Goal: Task Accomplishment & Management: Use online tool/utility

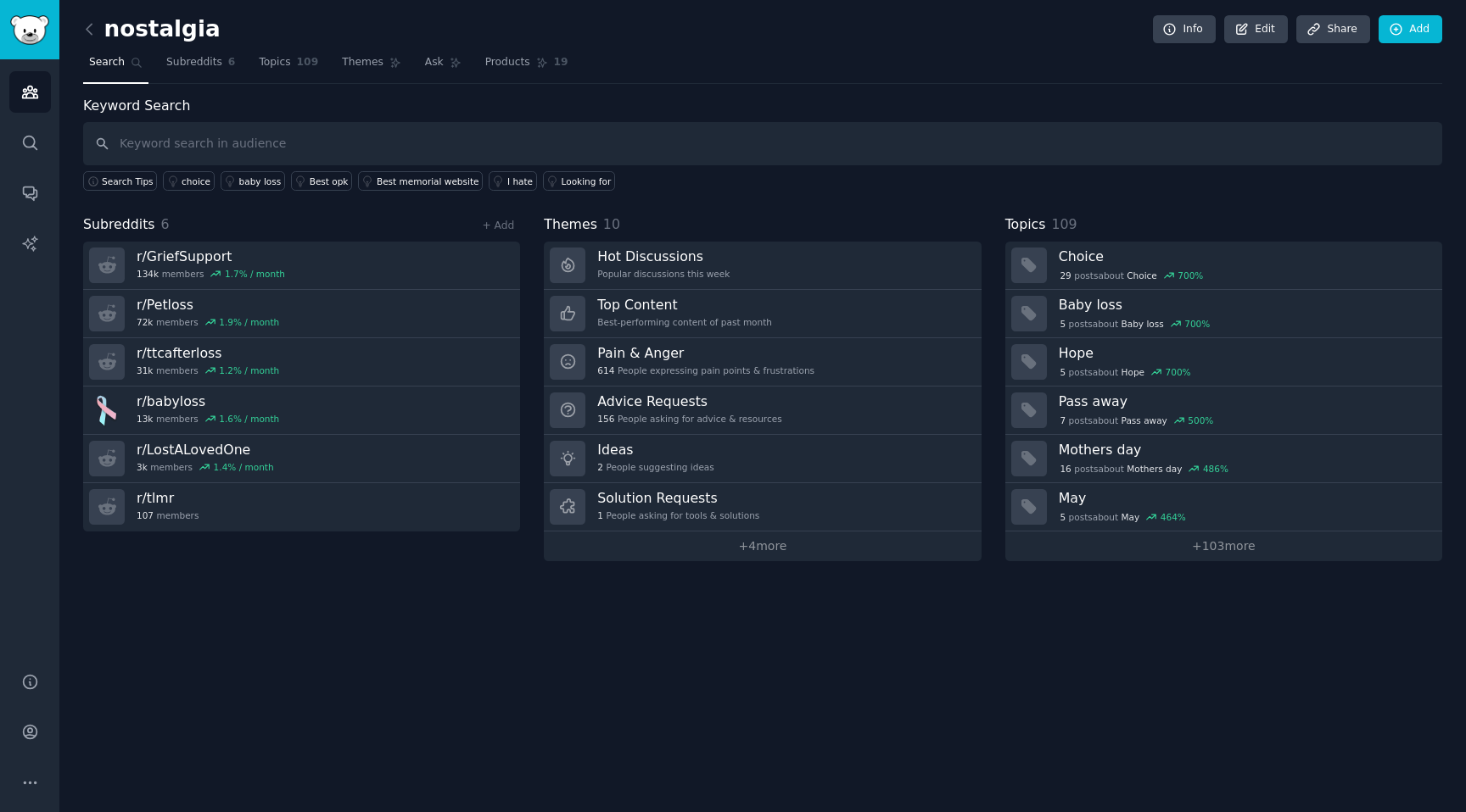
click at [91, 41] on link at bounding box center [94, 29] width 21 height 28
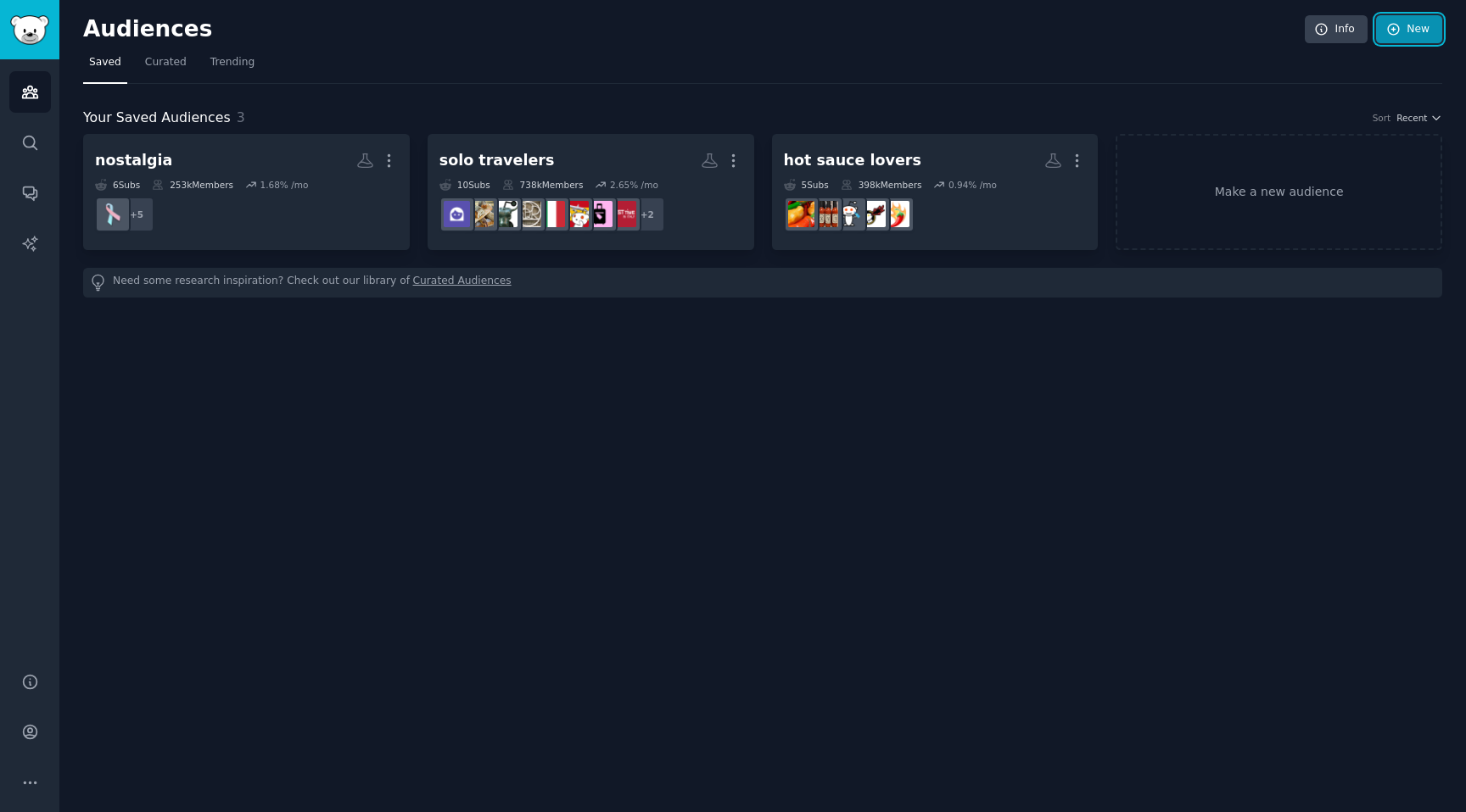
click at [1400, 28] on icon at bounding box center [1393, 29] width 15 height 15
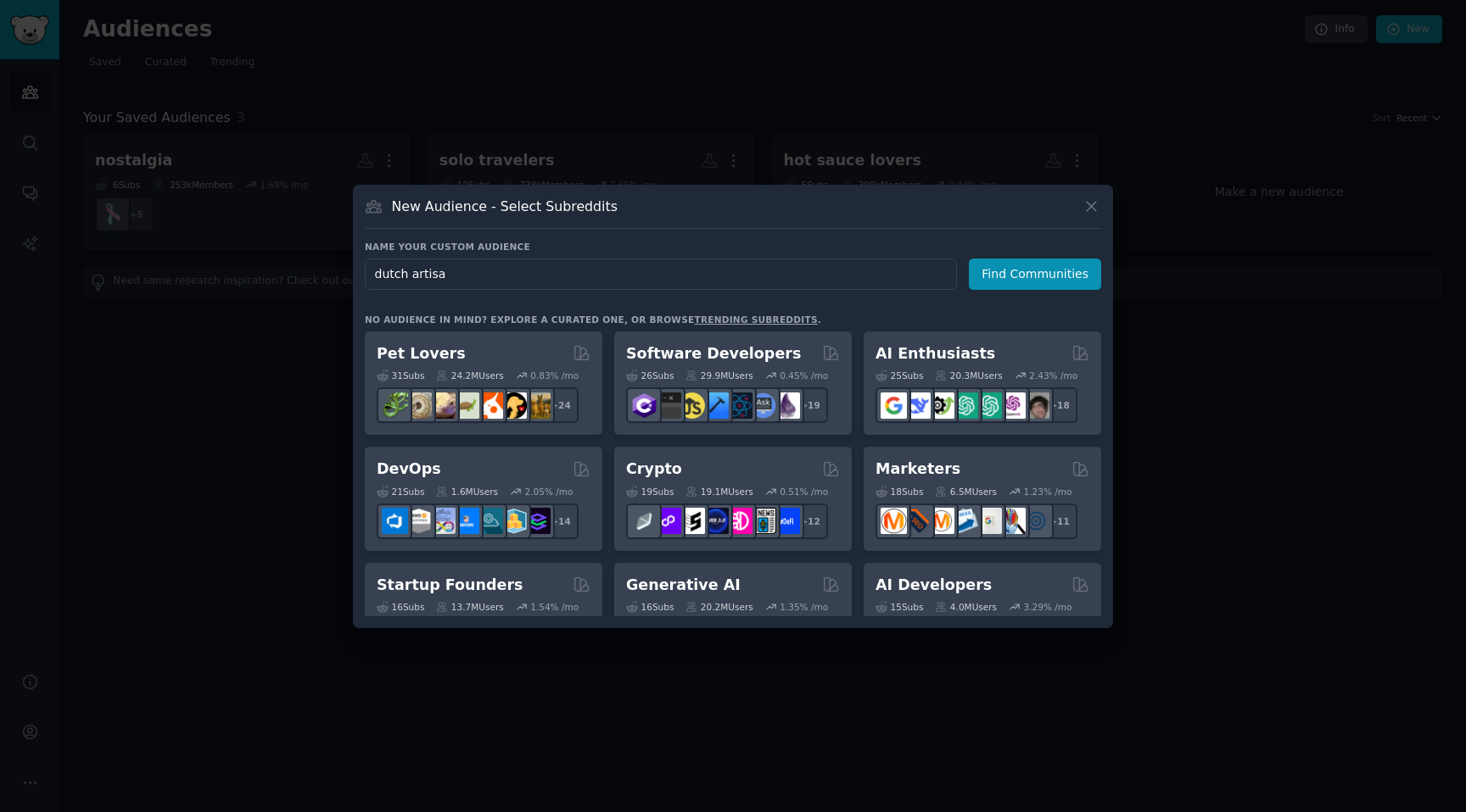
type input "[DEMOGRAPHIC_DATA] artisan"
click button "Find Communities" at bounding box center [1034, 273] width 132 height 31
